Goal: Find specific page/section: Find specific page/section

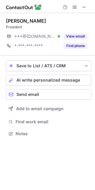
scroll to position [129, 95]
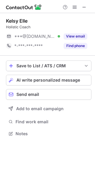
scroll to position [129, 95]
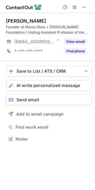
scroll to position [135, 95]
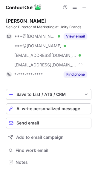
scroll to position [158, 95]
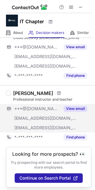
scroll to position [100, 0]
